Goal: Task Accomplishment & Management: Manage account settings

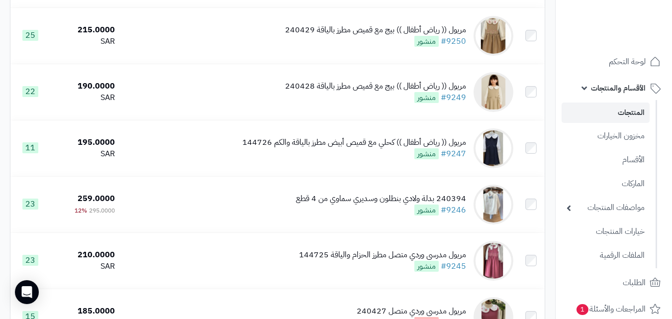
scroll to position [320, 0]
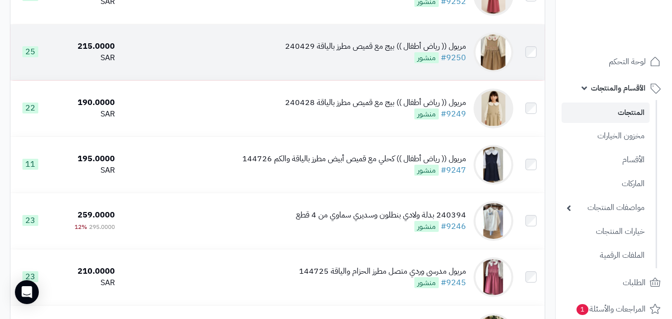
click at [411, 47] on div "مريول (( رياض أطفال )) بيج مع قميص مطرز بالياقة 240429" at bounding box center [375, 46] width 181 height 11
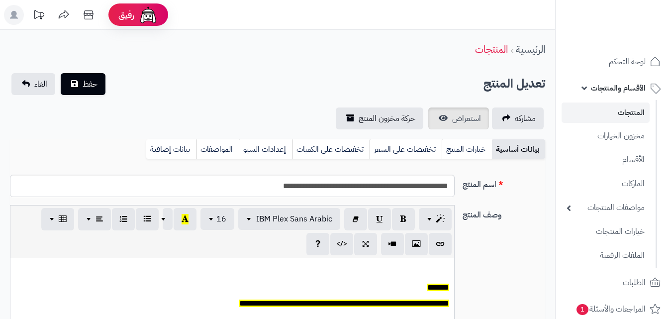
scroll to position [82, 0]
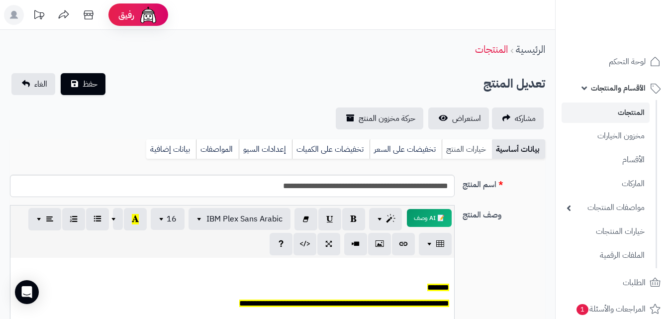
click at [460, 150] on link "خيارات المنتج" at bounding box center [467, 149] width 50 height 20
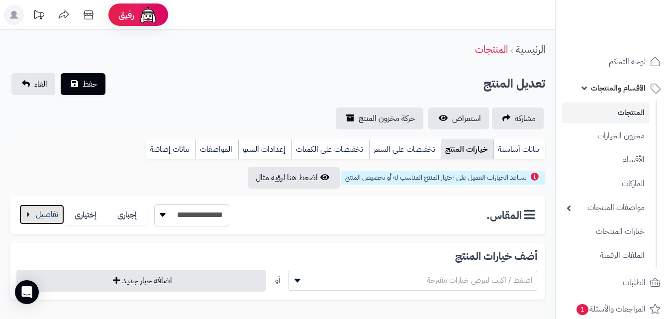
click at [63, 208] on button "button" at bounding box center [41, 214] width 45 height 20
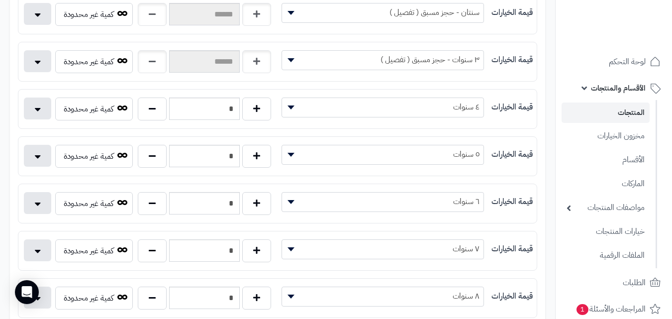
scroll to position [226, 0]
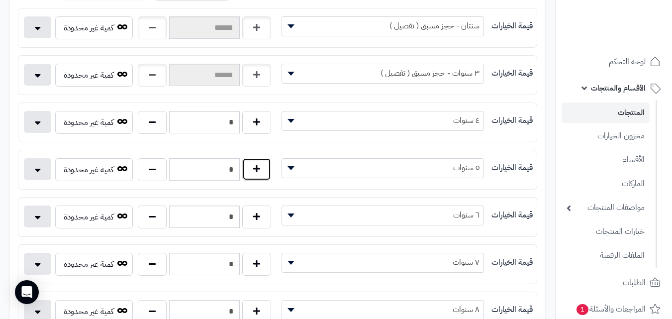
click at [257, 169] on button "button" at bounding box center [256, 169] width 29 height 23
type input "*"
click at [155, 273] on button "button" at bounding box center [152, 263] width 29 height 23
type input "*"
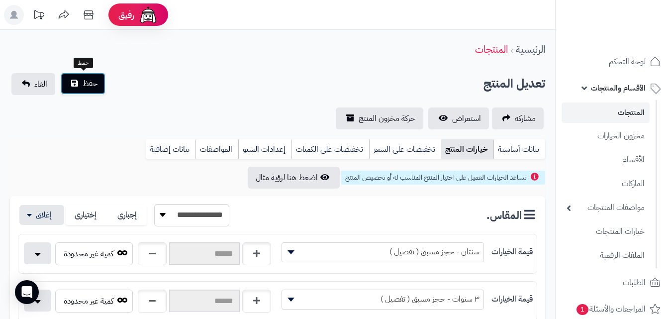
click at [85, 91] on button "حفظ" at bounding box center [83, 84] width 45 height 22
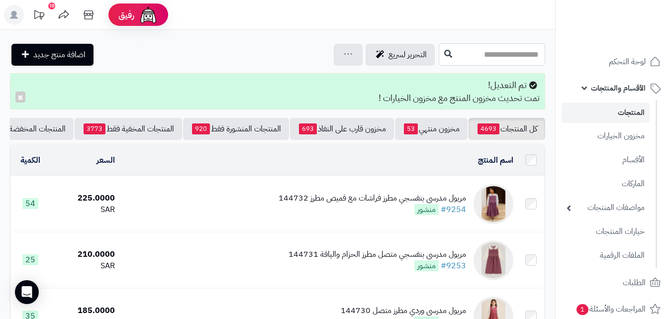
click at [487, 62] on input "text" at bounding box center [492, 54] width 106 height 22
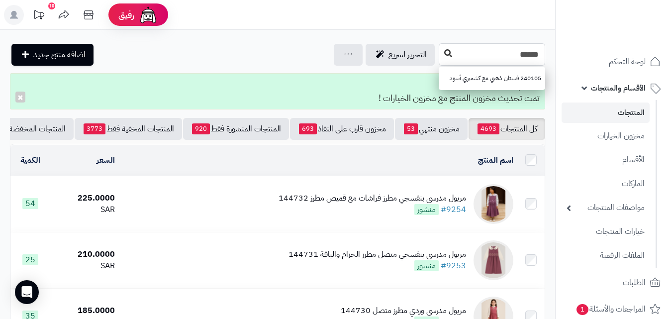
type input "******"
click at [441, 57] on button at bounding box center [448, 53] width 15 height 19
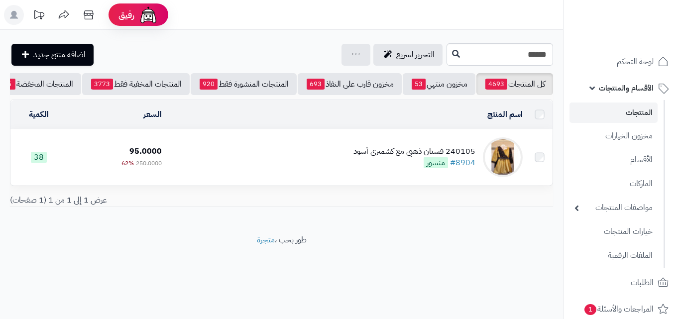
click at [342, 159] on td "240105 فستان ذهبي مع كشميري أسود #8904 منشور" at bounding box center [346, 157] width 361 height 56
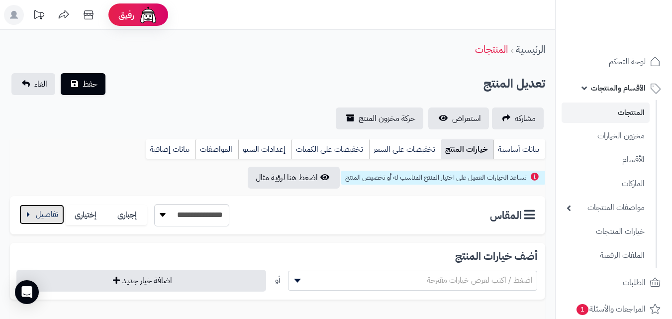
click at [58, 215] on button "button" at bounding box center [41, 214] width 45 height 20
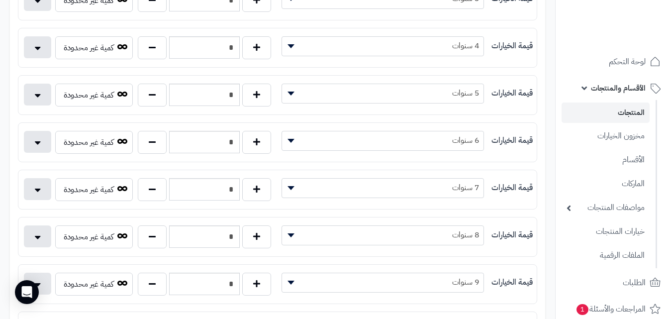
scroll to position [360, 0]
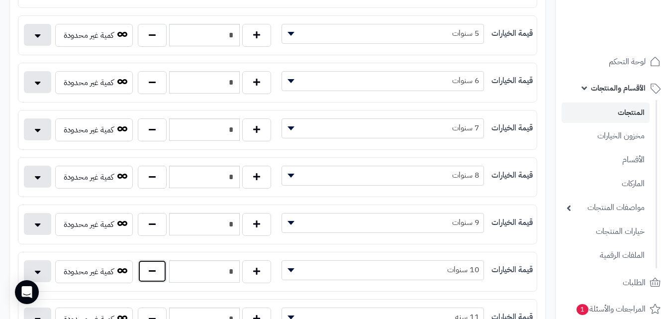
click at [164, 273] on button "button" at bounding box center [152, 271] width 29 height 23
type input "*"
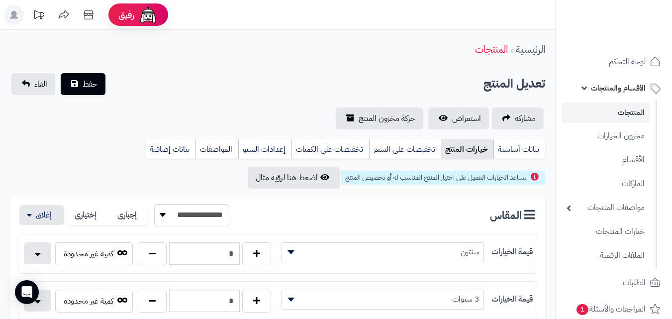
click at [105, 84] on div "حفظ الغاء" at bounding box center [58, 84] width 97 height 22
click at [99, 83] on button "حفظ" at bounding box center [83, 84] width 45 height 22
